Goal: Obtain resource: Download file/media

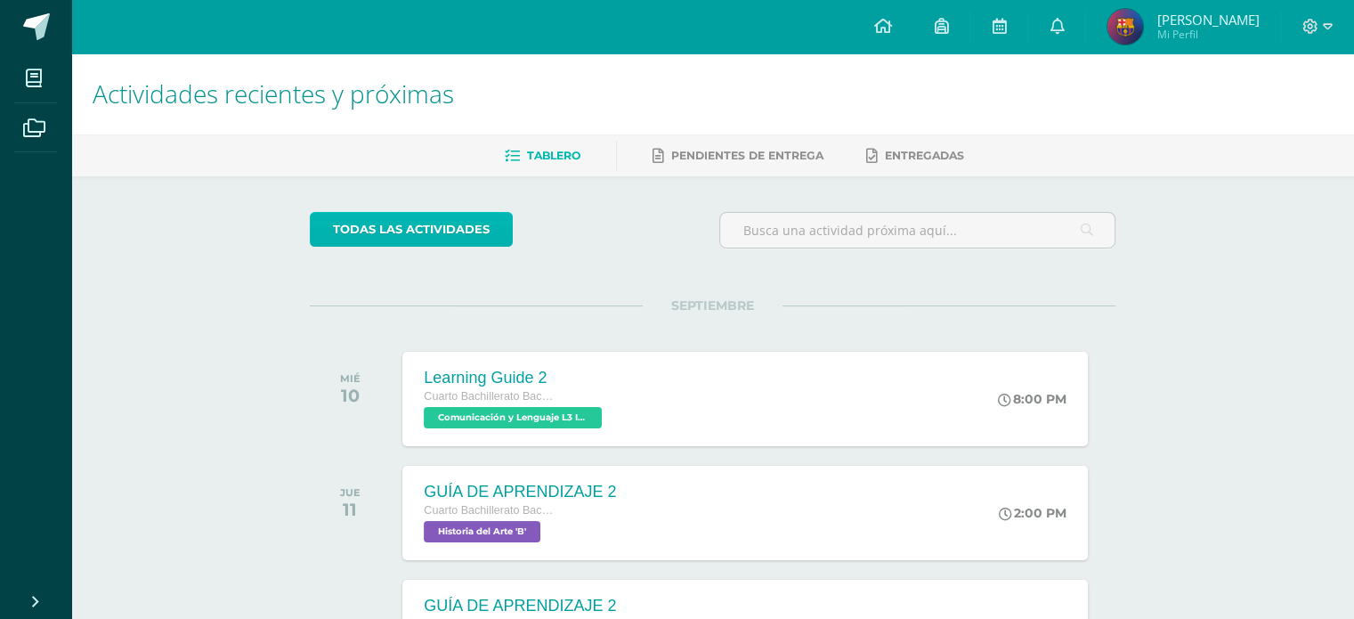
click at [420, 235] on link "todas las Actividades" at bounding box center [411, 229] width 203 height 35
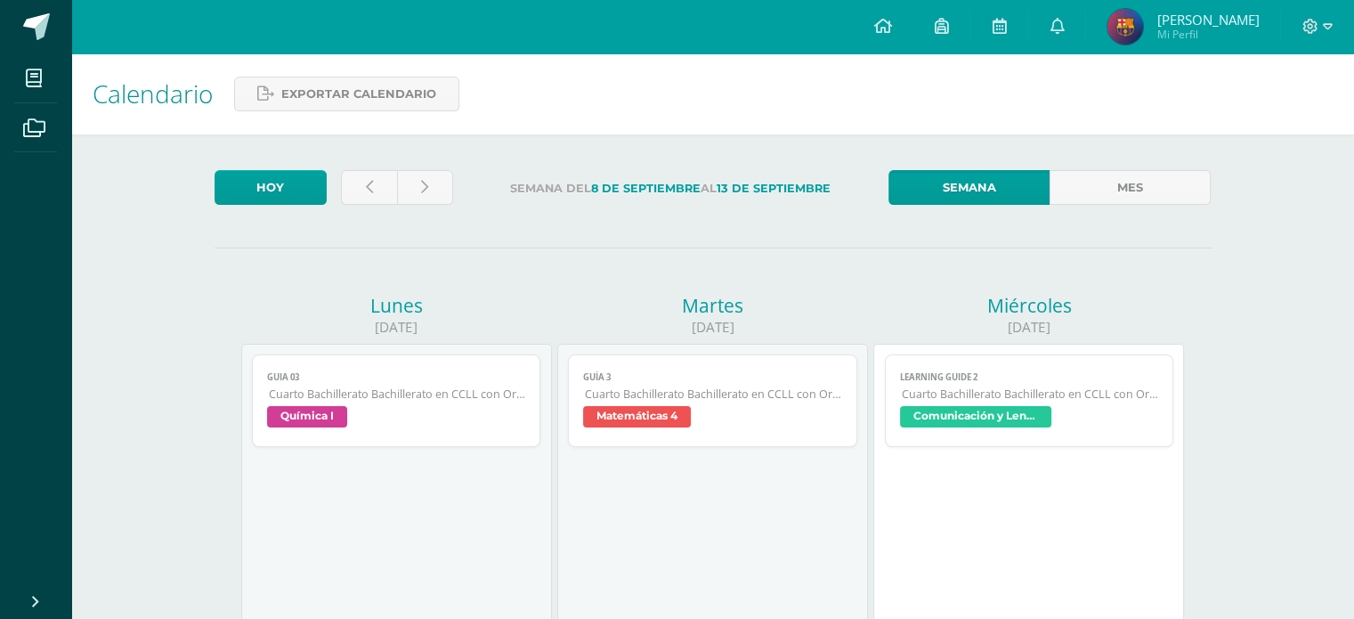
click at [709, 405] on link "Guía 3 Cuarto Bachillerato Bachillerato en CCLL con Orientación en Diseño Gráfi…" at bounding box center [712, 400] width 289 height 93
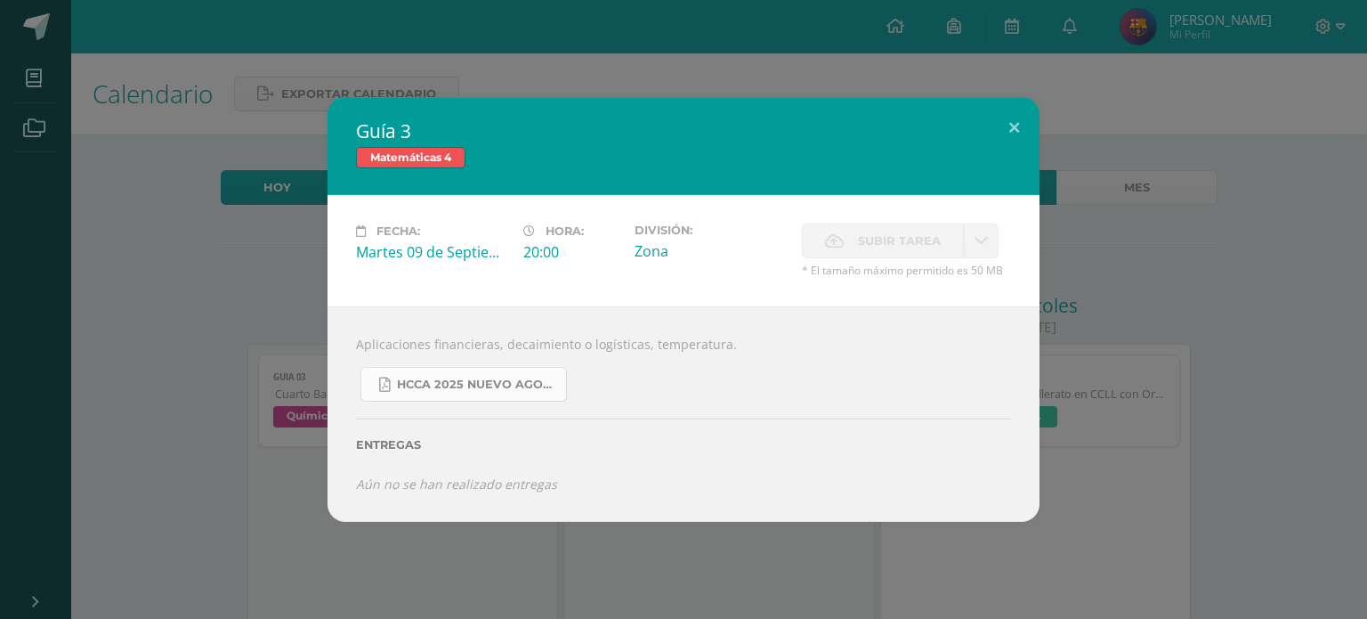
click at [543, 377] on span "HCCA 2025 nuevo agosto 4ta matemáticas.pdf" at bounding box center [477, 384] width 160 height 14
